Goal: Transaction & Acquisition: Purchase product/service

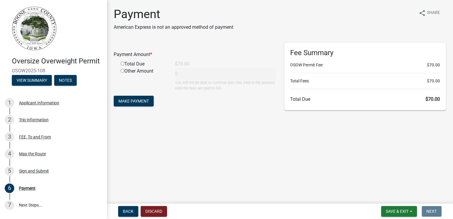
click at [124, 65] on input "radio" at bounding box center [123, 64] width 4 height 4
radio input "true"
type input "70"
click at [141, 103] on span "Make Payment" at bounding box center [134, 101] width 31 height 5
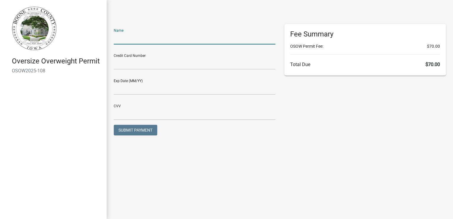
click at [177, 44] on input "text" at bounding box center [195, 38] width 162 height 12
type input "Mike Perkins"
type input "01/27"
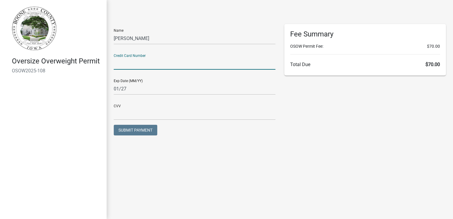
click at [150, 70] on input "text" at bounding box center [195, 63] width 162 height 12
type input "4715751361979301"
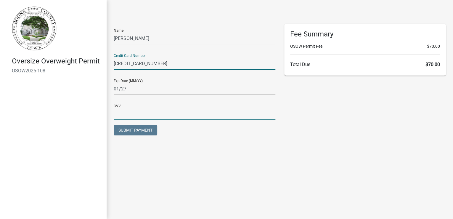
type input "602"
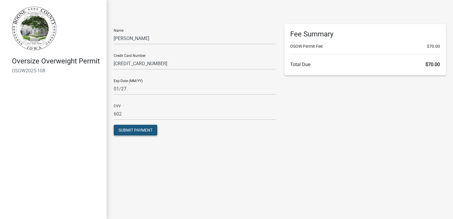
click at [148, 132] on span "Submit Payment" at bounding box center [136, 130] width 34 height 5
